Goal: Task Accomplishment & Management: Complete application form

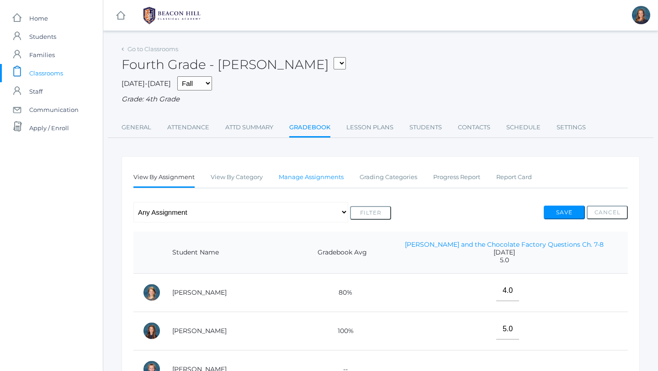
click at [308, 177] on link "Manage Assignments" at bounding box center [311, 177] width 65 height 18
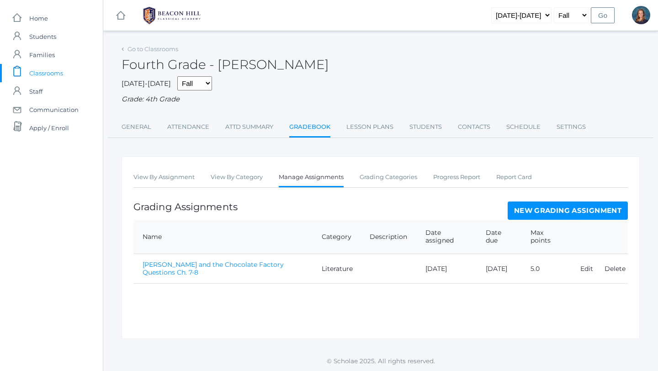
click at [581, 211] on link "New Grading Assignment" at bounding box center [568, 211] width 120 height 18
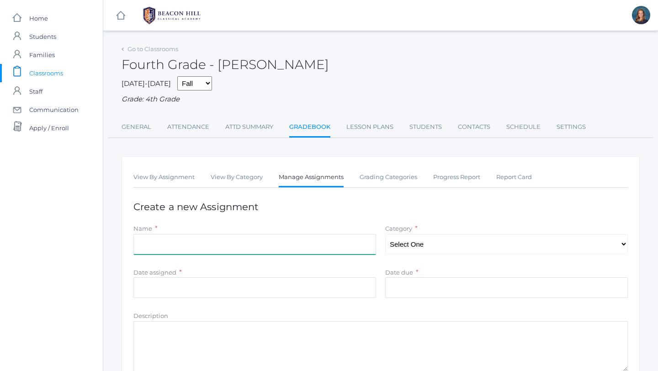
click at [285, 247] on input "Name" at bounding box center [255, 244] width 243 height 21
type input "History Map - Chapter 1"
click at [435, 245] on select "Select One Composition Literature LOE/Grammar Math Science History Latin Memory" at bounding box center [506, 244] width 243 height 21
select select "1129"
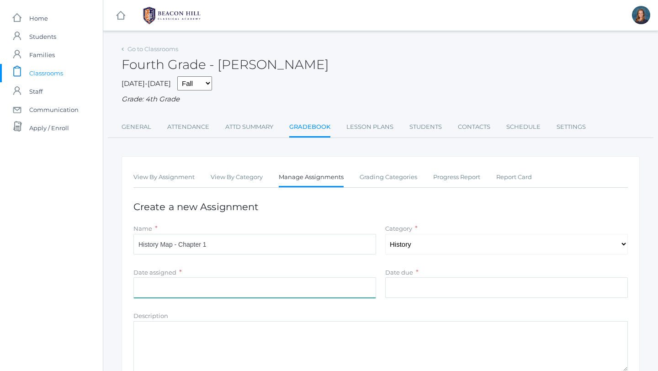
click at [287, 284] on input "Date assigned" at bounding box center [255, 288] width 243 height 21
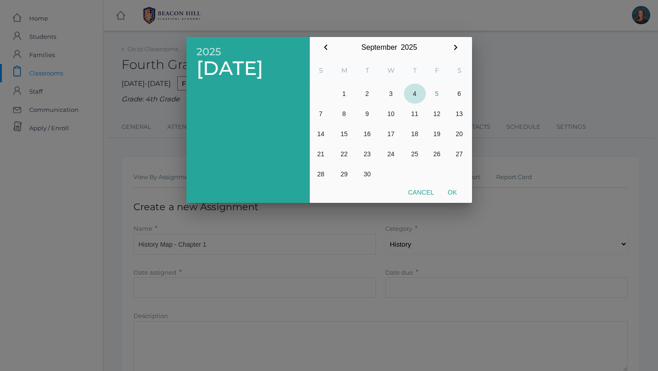
click at [415, 95] on button "4" at bounding box center [415, 94] width 22 height 20
click at [455, 190] on button "Ok" at bounding box center [452, 192] width 23 height 16
type input "[DATE]"
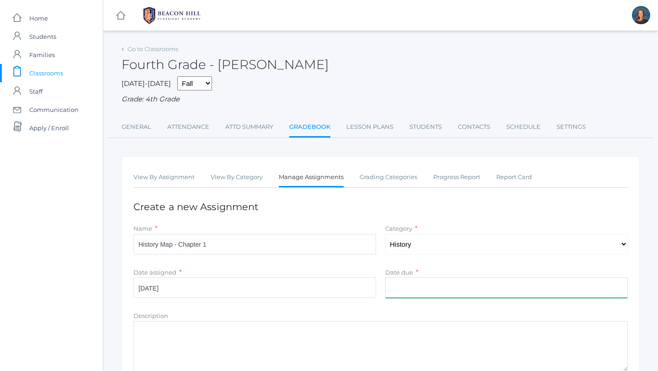
click at [413, 287] on input "Date due" at bounding box center [506, 288] width 243 height 21
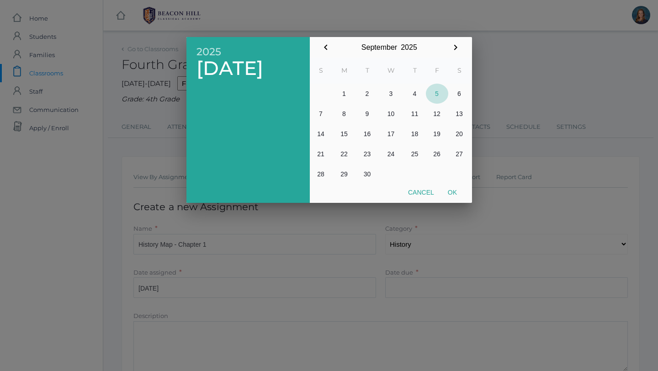
click at [437, 92] on button "5" at bounding box center [437, 94] width 22 height 20
click at [455, 192] on button "Ok" at bounding box center [452, 192] width 23 height 16
type input "[DATE]"
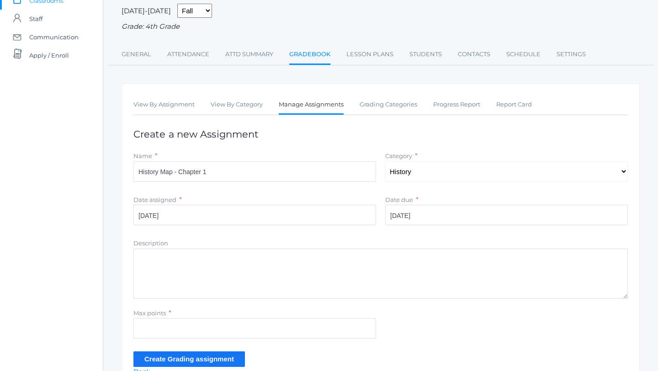
scroll to position [88, 0]
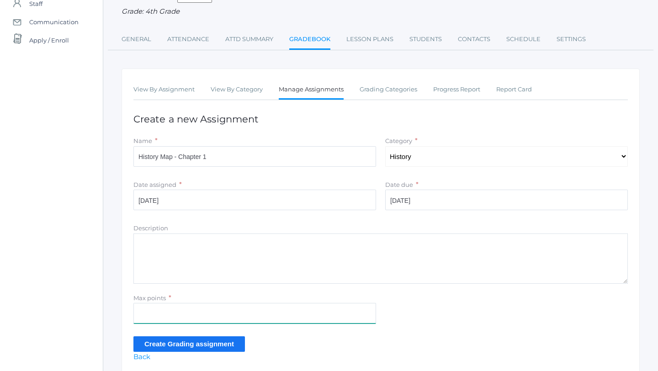
click at [195, 318] on input "Max points" at bounding box center [255, 313] width 243 height 21
type input "5"
click at [444, 198] on input "[DATE]" at bounding box center [506, 200] width 243 height 21
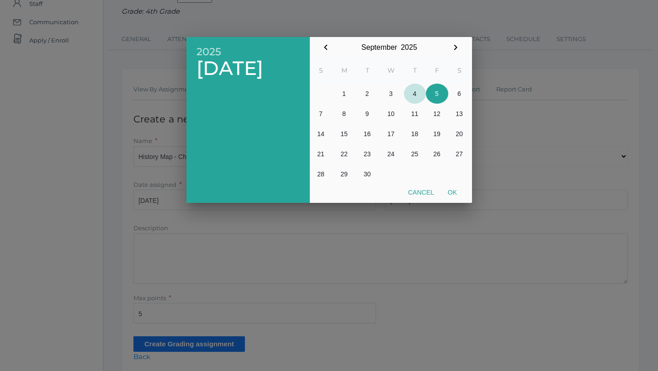
click at [417, 95] on button "4" at bounding box center [415, 94] width 22 height 20
click at [455, 192] on button "Ok" at bounding box center [452, 192] width 23 height 16
type input "[DATE]"
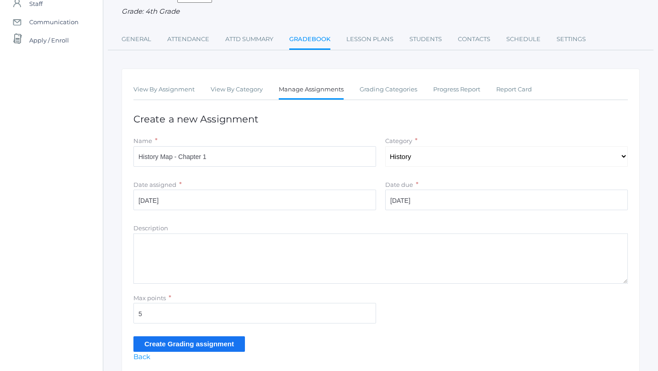
click at [158, 341] on input "Create Grading assignment" at bounding box center [190, 344] width 112 height 15
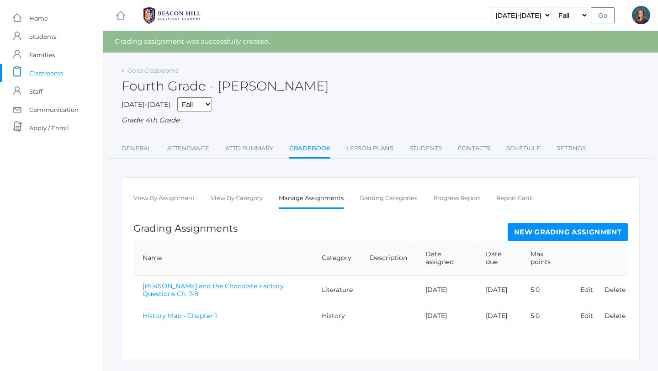
click at [37, 73] on span "Classrooms" at bounding box center [46, 73] width 34 height 18
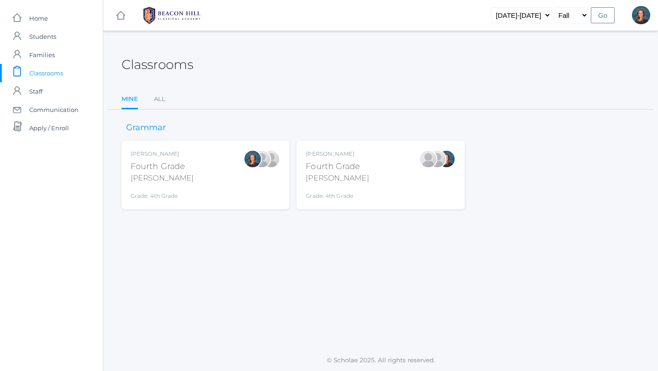
click at [394, 169] on div "Lydia Chaffin Fourth Grade Chaffin Grade: 4th Grade 04LA" at bounding box center [381, 175] width 150 height 50
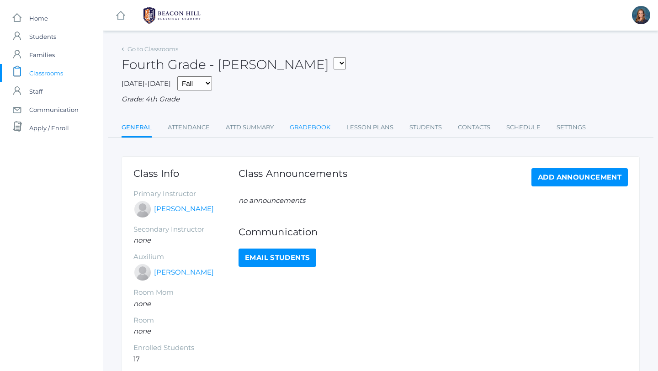
click at [315, 127] on link "Gradebook" at bounding box center [310, 127] width 41 height 18
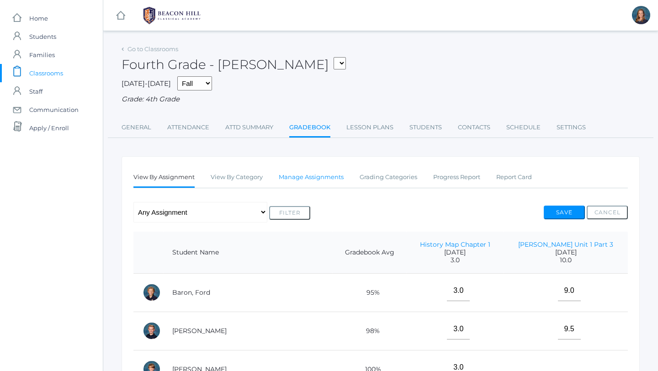
click at [332, 178] on link "Manage Assignments" at bounding box center [311, 177] width 65 height 18
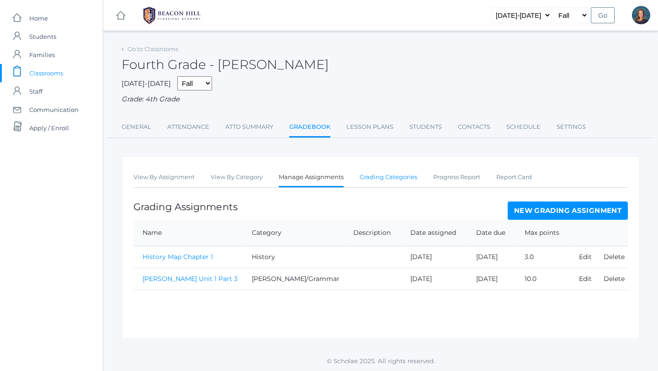
click at [390, 181] on link "Grading Categories" at bounding box center [389, 177] width 58 height 18
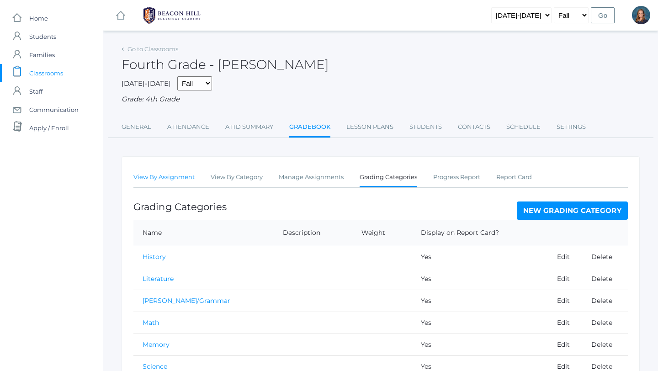
click at [174, 179] on link "View By Assignment" at bounding box center [164, 177] width 61 height 18
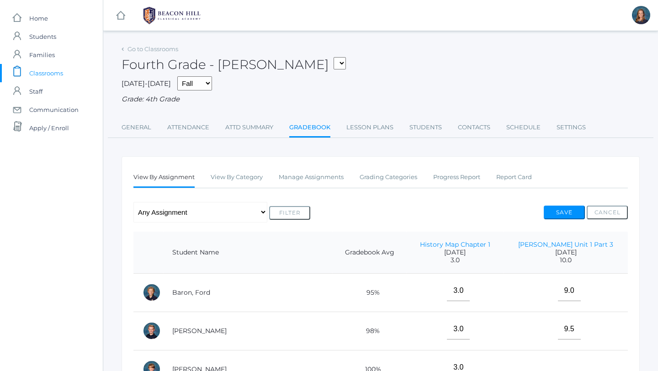
click at [50, 73] on span "Classrooms" at bounding box center [46, 73] width 34 height 18
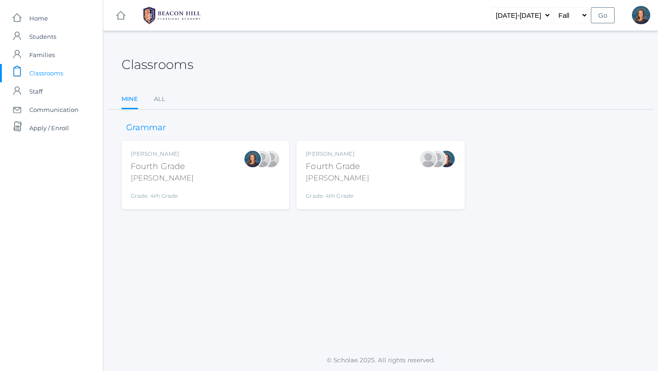
click at [189, 184] on div "Ellie Bradley Fourth Grade Bradley Grade: 4th Grade 04LA" at bounding box center [206, 175] width 150 height 50
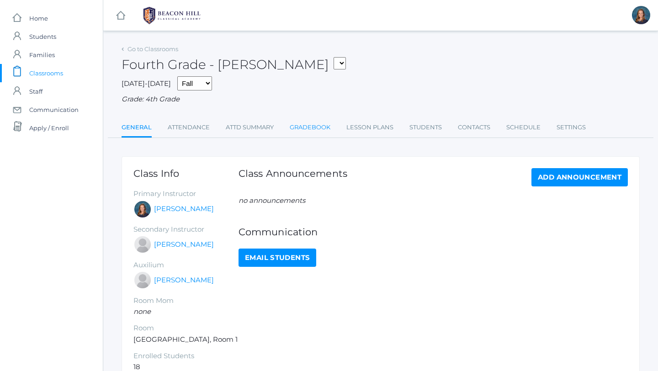
click at [305, 129] on link "Gradebook" at bounding box center [310, 127] width 41 height 18
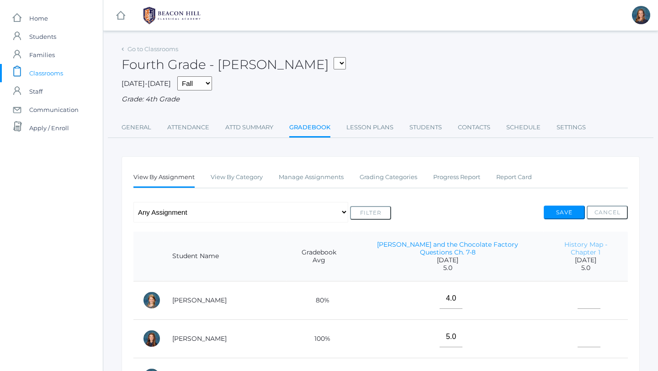
click at [579, 245] on link "History Map - Chapter 1" at bounding box center [586, 249] width 43 height 16
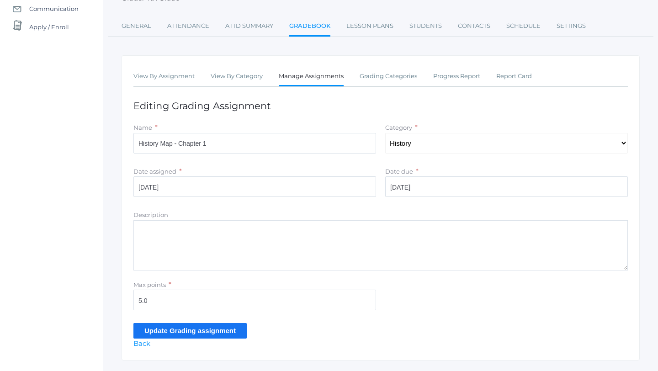
scroll to position [124, 0]
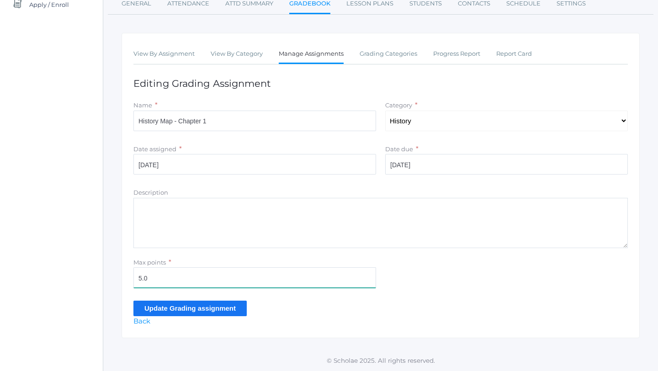
click at [141, 279] on input "5.0" at bounding box center [255, 278] width 243 height 21
type input "3.0"
click at [164, 308] on input "Update Grading assignment" at bounding box center [190, 308] width 113 height 15
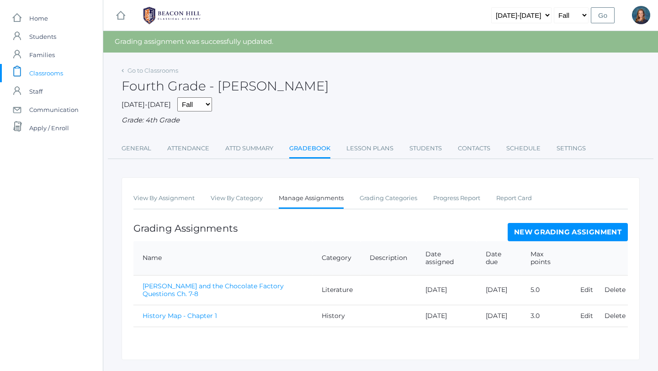
click at [520, 234] on link "New Grading Assignment" at bounding box center [568, 232] width 120 height 18
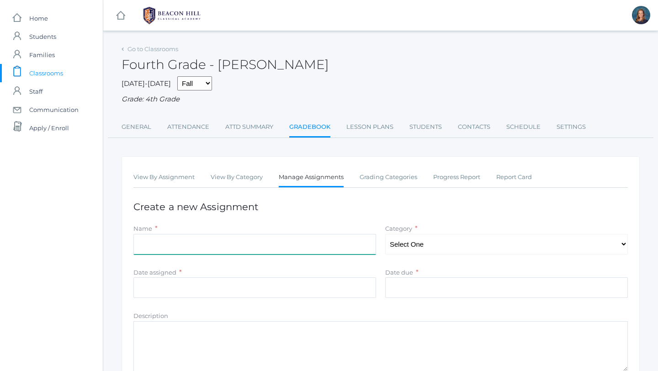
click at [278, 235] on input "Name" at bounding box center [255, 244] width 243 height 21
type input "W"
click at [139, 244] on input "Energy Worksheet" at bounding box center [255, 244] width 243 height 21
type input "Types of Energy Worksheet"
click at [400, 240] on select "Select One Composition Literature [PERSON_NAME]/Grammar Math Science History La…" at bounding box center [506, 244] width 243 height 21
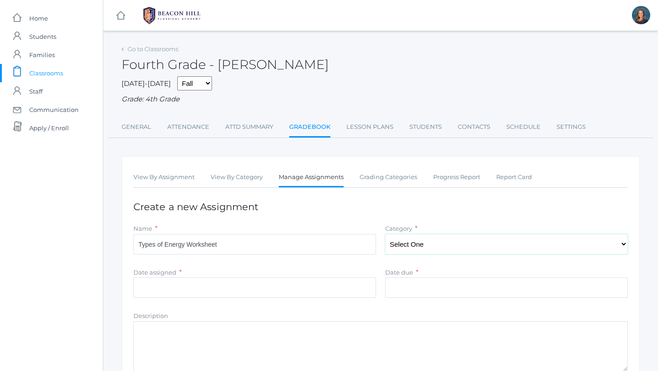
select select "1128"
click at [193, 289] on input "Date assigned" at bounding box center [255, 288] width 243 height 21
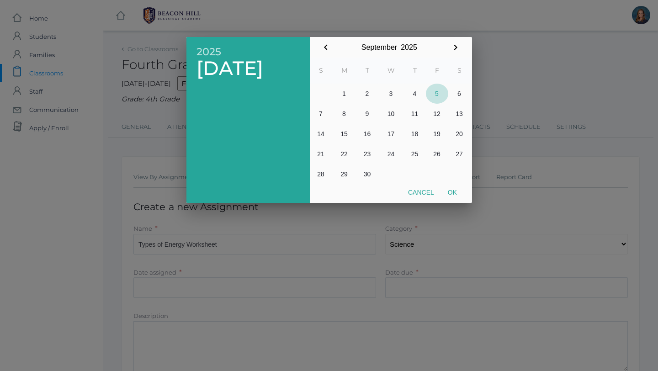
click at [437, 94] on button "5" at bounding box center [437, 94] width 22 height 20
click at [452, 193] on button "Ok" at bounding box center [452, 192] width 23 height 16
type input "[DATE]"
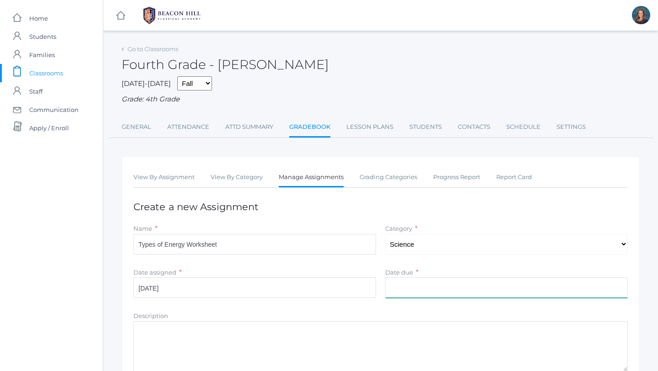
click at [407, 294] on input "Date due" at bounding box center [506, 288] width 243 height 21
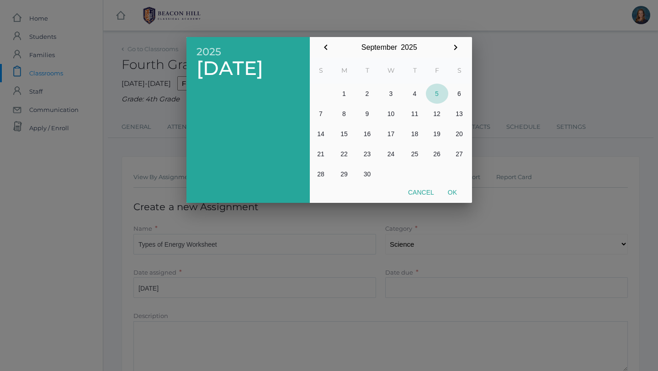
click at [435, 90] on button "5" at bounding box center [437, 94] width 22 height 20
click at [454, 197] on button "Ok" at bounding box center [452, 192] width 23 height 16
type input "[DATE]"
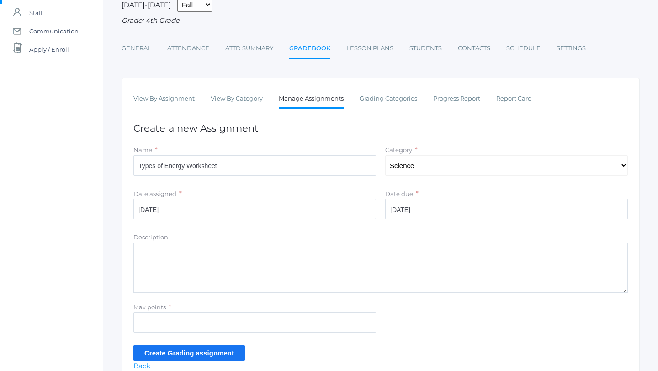
scroll to position [82, 0]
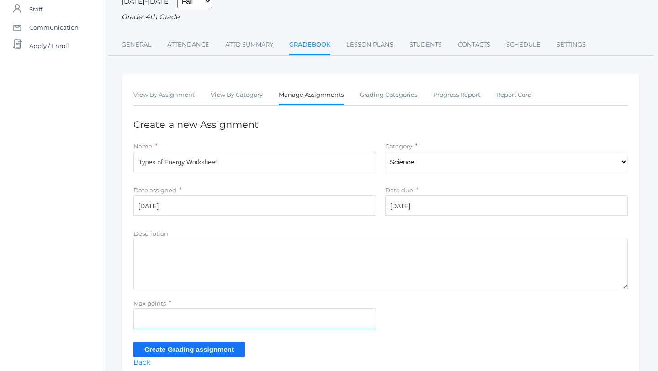
click at [192, 321] on input "Max points" at bounding box center [255, 319] width 243 height 21
type input "8"
click at [179, 351] on input "Create Grading assignment" at bounding box center [190, 349] width 112 height 15
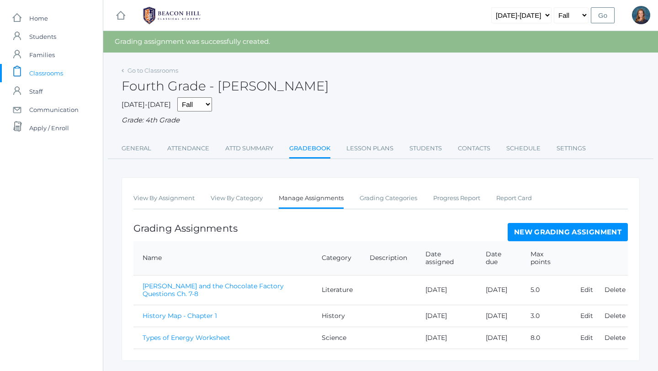
click at [528, 235] on link "New Grading Assignment" at bounding box center [568, 232] width 120 height 18
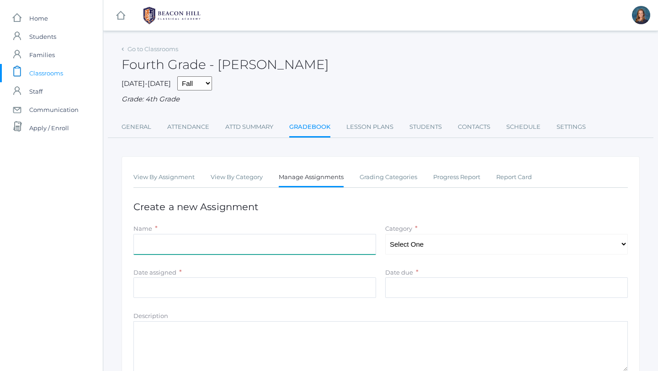
click at [319, 241] on input "Name" at bounding box center [255, 244] width 243 height 21
click at [213, 245] on input "Writing and Rhetoric Copywork/Dictation p. 22" at bounding box center [255, 244] width 243 height 21
type input "Writing and Rhetoric Copywork/Dictation p. 22"
click at [242, 232] on div "Name *" at bounding box center [255, 229] width 243 height 11
click at [437, 243] on select "Select One Composition Literature [PERSON_NAME]/Grammar Math Science History La…" at bounding box center [506, 244] width 243 height 21
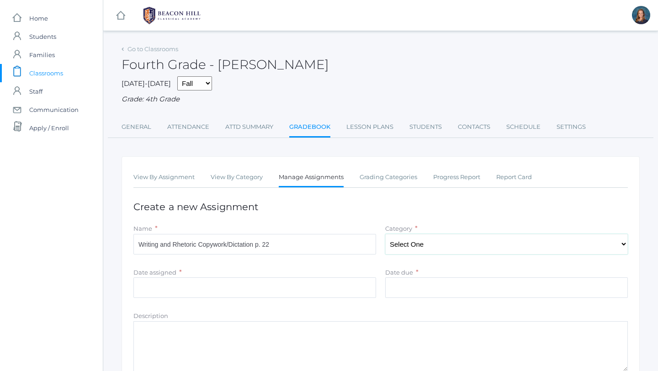
select select "1124"
click at [287, 284] on input "Date assigned" at bounding box center [255, 288] width 243 height 21
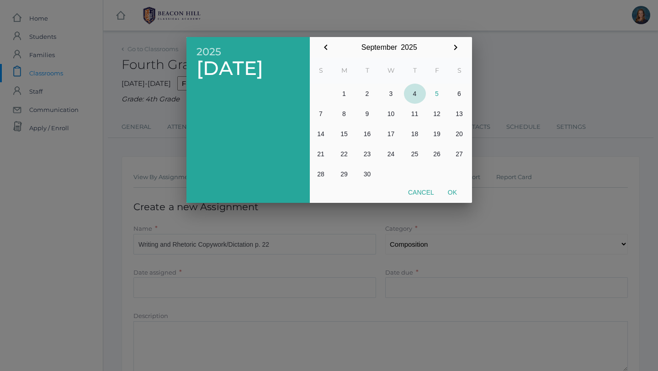
click at [415, 92] on button "4" at bounding box center [415, 94] width 22 height 20
click at [451, 191] on button "Ok" at bounding box center [452, 192] width 23 height 16
type input "[DATE]"
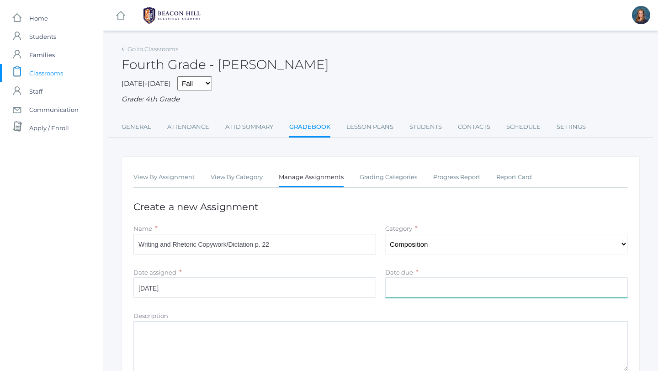
click at [425, 289] on input "Date due" at bounding box center [506, 288] width 243 height 21
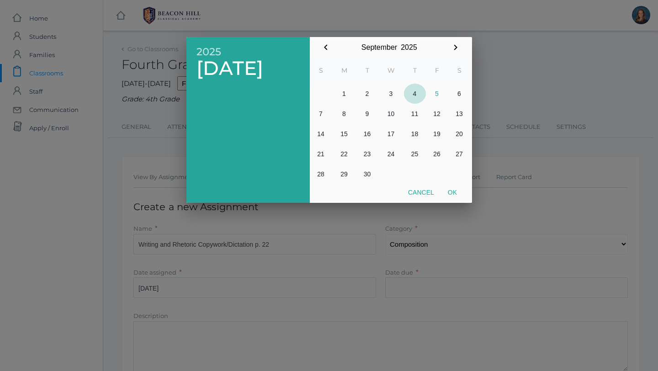
click at [416, 92] on button "4" at bounding box center [415, 94] width 22 height 20
click at [452, 194] on button "Ok" at bounding box center [452, 192] width 23 height 16
type input "[DATE]"
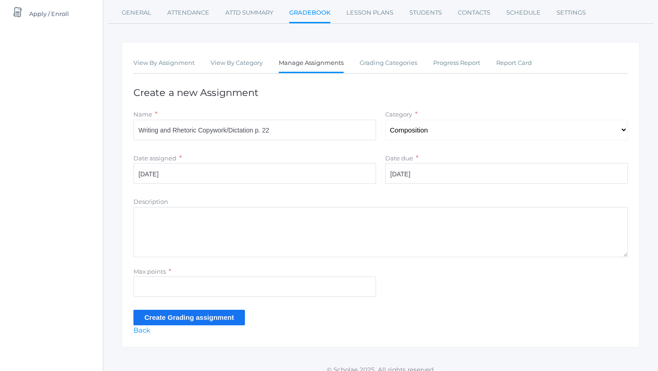
scroll to position [119, 0]
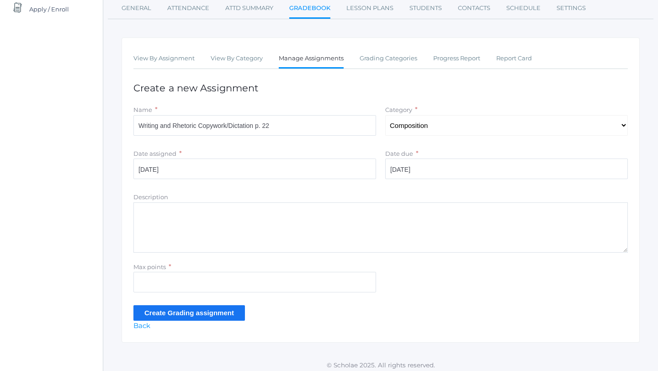
click at [224, 272] on div "Max points *" at bounding box center [255, 267] width 243 height 11
click at [221, 280] on input "Max points" at bounding box center [255, 282] width 243 height 21
type input "10"
click at [187, 314] on input "Create Grading assignment" at bounding box center [190, 312] width 112 height 15
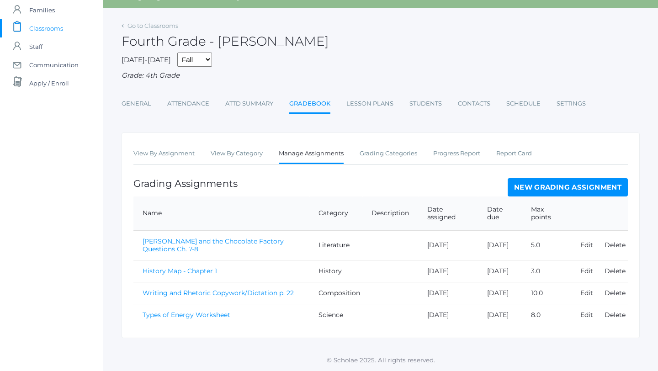
scroll to position [68, 0]
click at [562, 178] on link "New Grading Assignment" at bounding box center [568, 187] width 120 height 18
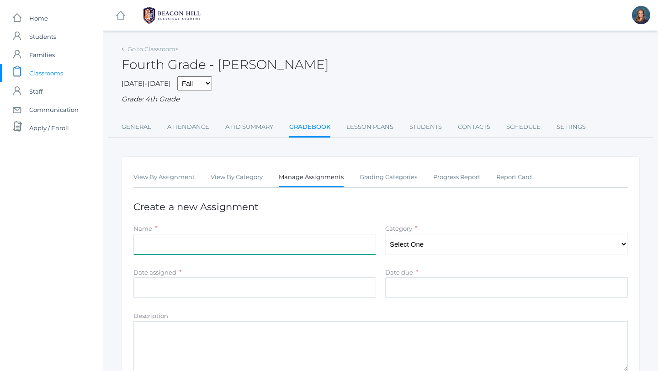
click at [246, 248] on input "Name" at bounding box center [255, 244] width 243 height 21
type input "Independent Practice pp. 25-26"
click at [453, 246] on select "Select One Composition Literature LOE/Grammar Math Science History Latin Memory" at bounding box center [506, 244] width 243 height 21
select select "1127"
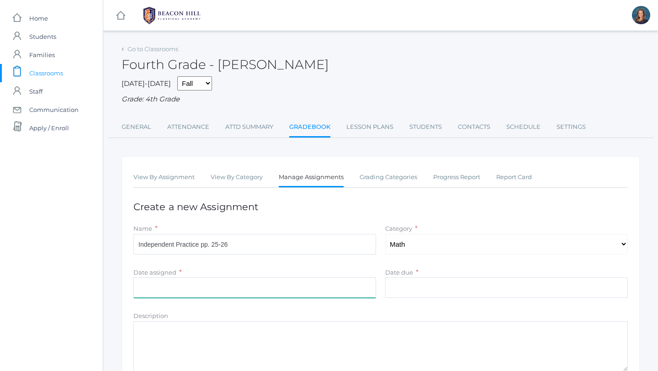
click at [355, 289] on input "Date assigned" at bounding box center [255, 288] width 243 height 21
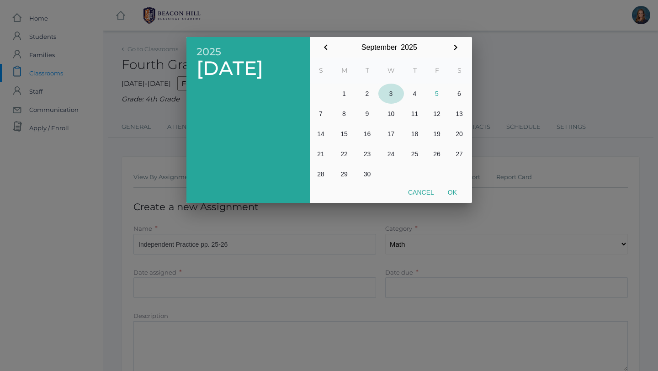
click at [391, 94] on button "3" at bounding box center [392, 94] width 26 height 20
click at [454, 191] on button "Ok" at bounding box center [452, 192] width 23 height 16
type input "[DATE]"
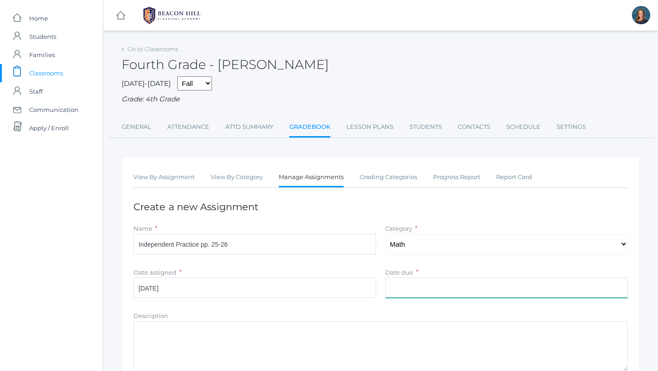
click at [412, 281] on input "Date due" at bounding box center [506, 288] width 243 height 21
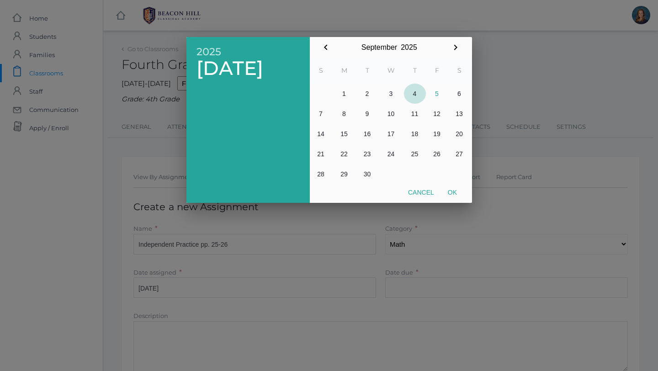
click at [416, 93] on button "4" at bounding box center [415, 94] width 22 height 20
click at [455, 191] on button "Ok" at bounding box center [452, 192] width 23 height 16
type input "[DATE]"
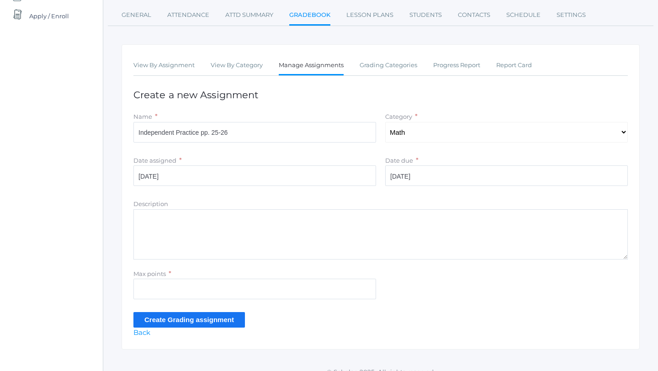
scroll to position [124, 0]
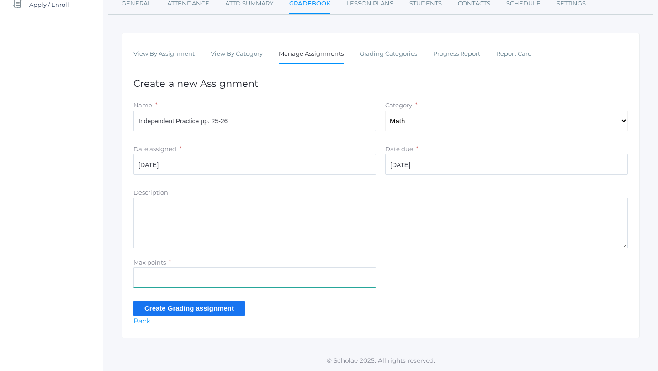
click at [236, 275] on input "Max points" at bounding box center [255, 278] width 243 height 21
type input "15"
click at [232, 307] on input "Create Grading assignment" at bounding box center [190, 308] width 112 height 15
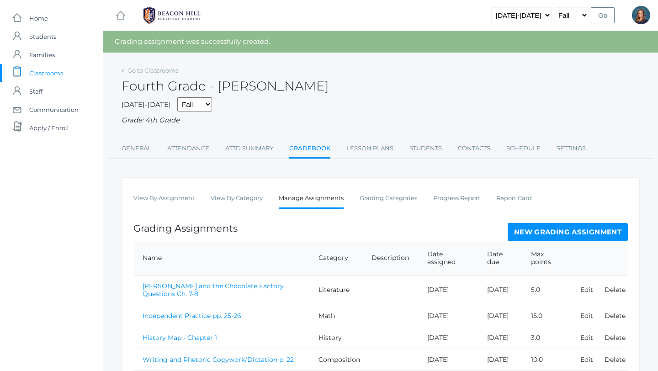
scroll to position [98, 0]
